Goal: Check status

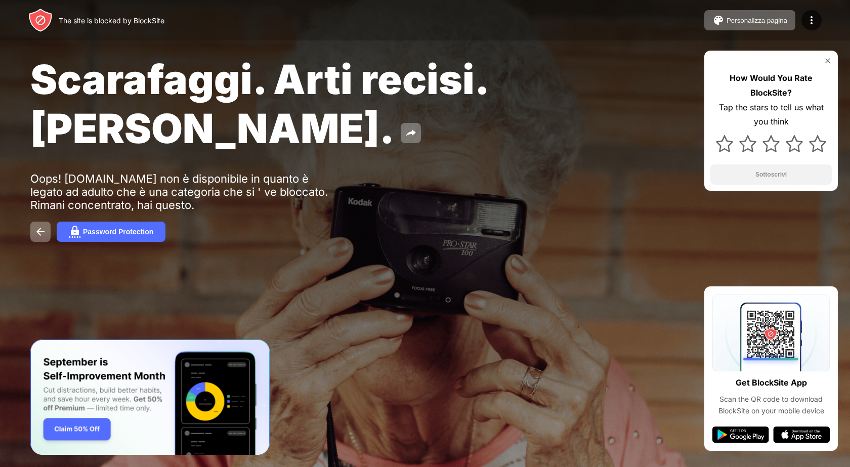
click at [826, 59] on img at bounding box center [828, 61] width 8 height 8
